Goal: Transaction & Acquisition: Subscribe to service/newsletter

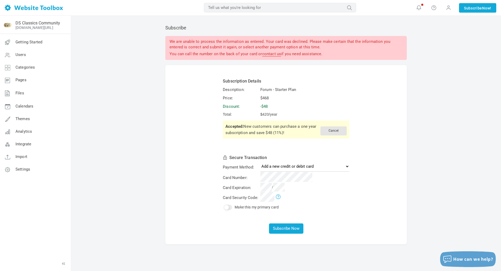
select select
click at [258, 182] on tr "Card Number:" at bounding box center [286, 178] width 128 height 10
click at [264, 202] on tr "Card Security Code:" at bounding box center [286, 198] width 128 height 10
click at [330, 202] on td at bounding box center [305, 198] width 91 height 10
click at [315, 171] on select "MasterCard [...8800] Exp. 01/2029 Add a new credit or debit card PayPal" at bounding box center [304, 166] width 89 height 10
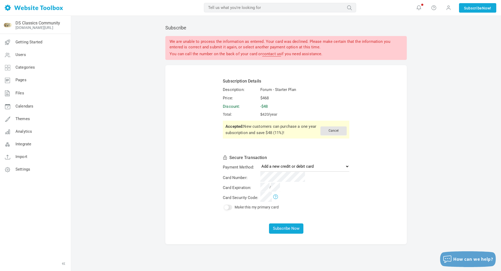
click at [365, 179] on form "Subscription Details Description: Forum - Starter Plan Price: $468 Discount: -$…" at bounding box center [285, 154] width 241 height 179
click at [296, 233] on button "Subscribe Now" at bounding box center [286, 228] width 34 height 10
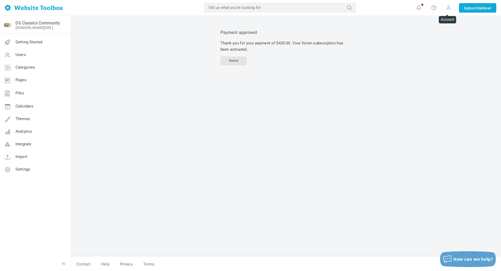
click at [447, 8] on span at bounding box center [448, 8] width 5 height 6
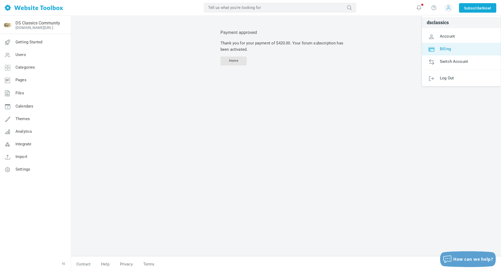
click at [444, 47] on span "Billing" at bounding box center [445, 48] width 11 height 5
